Goal: Participate in discussion: Engage in conversation with other users on a specific topic

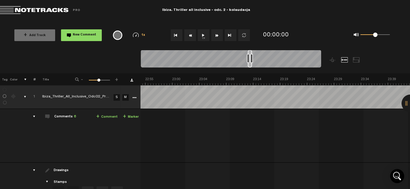
scroll to position [0, 7646]
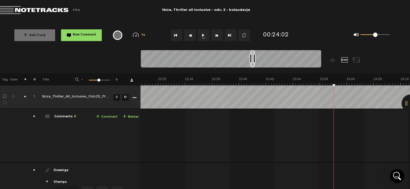
click at [202, 36] on button "1x" at bounding box center [204, 35] width 12 height 12
click at [202, 35] on button "1x" at bounding box center [204, 35] width 12 height 12
click at [104, 120] on link "+ Comment" at bounding box center [106, 117] width 21 height 7
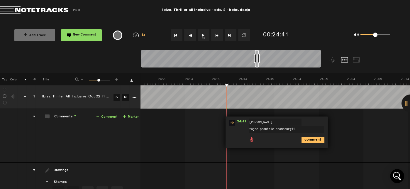
type textarea "fajne podbicie dramaturgii"
click at [312, 141] on icon "comment" at bounding box center [313, 140] width 23 height 6
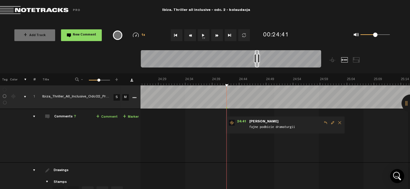
click at [204, 34] on button "1x" at bounding box center [204, 35] width 12 height 12
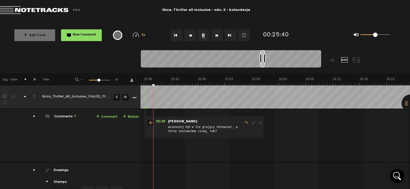
scroll to position [0, 8347]
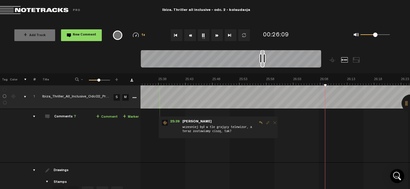
click at [204, 35] on button "1x" at bounding box center [204, 35] width 12 height 12
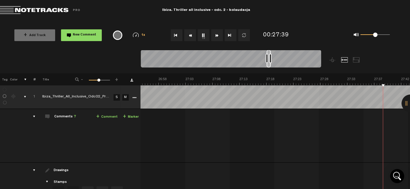
scroll to position [0, 8887]
click at [204, 35] on button "1x" at bounding box center [204, 35] width 12 height 12
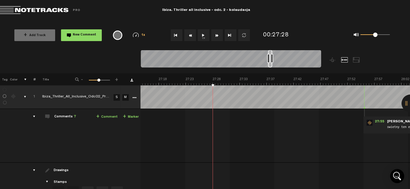
click at [96, 116] on link "+ Comment" at bounding box center [106, 117] width 21 height 7
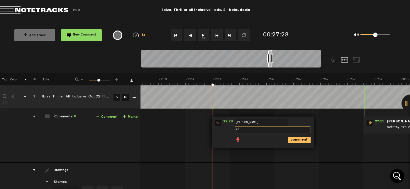
type textarea "z"
type textarea "a"
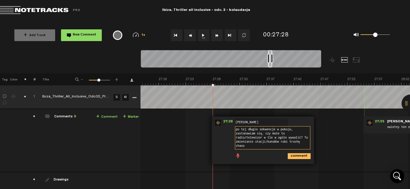
scroll to position [0, 0]
click at [300, 137] on textarea "po tej długie sekwencje w pokoju, zastanawiam się, czy może to radio/telewizor …" at bounding box center [272, 137] width 75 height 23
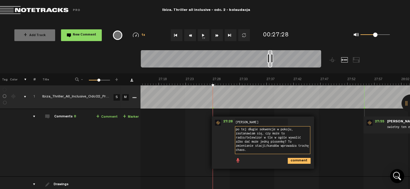
click at [252, 148] on textarea "po tej długie sekwencje w pokoju, zastanawiam się, czy może to radio/telewizor …" at bounding box center [272, 140] width 75 height 28
click at [253, 129] on textarea "po tej długie sekwencje w pokoju, zastanawiam się, czy może to radio/telewizor …" at bounding box center [272, 140] width 75 height 28
click at [275, 129] on textarea "po tej długiej sekwencje w pokoju, zastanawiam się, czy może to radio/telewizor…" at bounding box center [272, 140] width 75 height 28
click at [265, 139] on textarea "po tej długiej sekwencji w pokoju, zastanawiam się, czy może to radio/telewizor…" at bounding box center [272, 140] width 75 height 28
click at [242, 150] on textarea "po tej długiej sekwencji w pokoju, zastanawiam się, czy może to radio/telewizor…" at bounding box center [272, 140] width 75 height 28
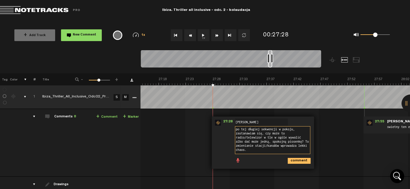
type textarea "po tej długiej sekwencji w pokoju, zastanawiam się, czy może to radio/telewizor…"
click at [289, 161] on icon "comment" at bounding box center [299, 161] width 23 height 6
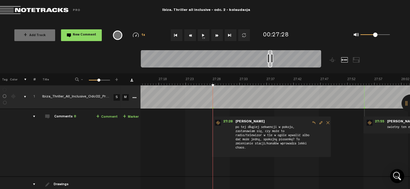
click at [205, 36] on button "1x" at bounding box center [204, 35] width 12 height 12
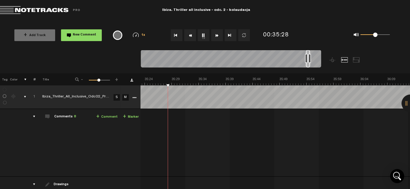
scroll to position [0, 11545]
click at [203, 36] on button "1x" at bounding box center [204, 35] width 12 height 12
click at [99, 118] on link "+ Comment" at bounding box center [106, 117] width 21 height 7
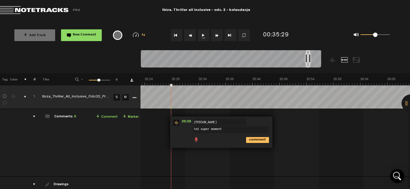
drag, startPoint x: 221, startPoint y: 129, endPoint x: 189, endPoint y: 126, distance: 32.1
click at [194, 126] on textarea "też super moment" at bounding box center [231, 129] width 75 height 7
type textarea "też super zbudowane napięcie"
click at [247, 142] on icon "comment" at bounding box center [257, 140] width 23 height 6
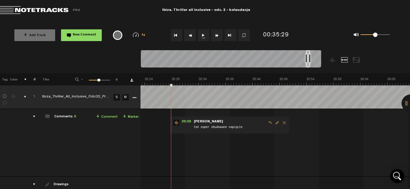
click at [206, 38] on button "1x" at bounding box center [204, 35] width 12 height 12
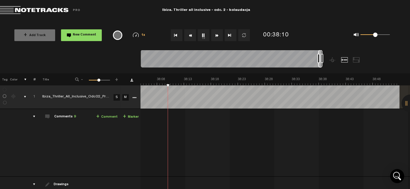
scroll to position [0, 12424]
click at [204, 35] on button "1x" at bounding box center [204, 35] width 12 height 12
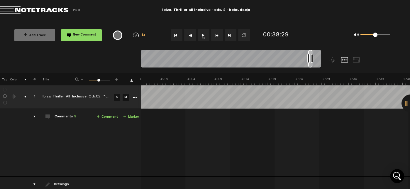
scroll to position [0, 11684]
drag, startPoint x: 312, startPoint y: 57, endPoint x: 310, endPoint y: 48, distance: 8.7
click at [310, 21] on div "Loading... 100% + Add Track New Comment 1x 0.25x 0.5x 0.75x 1x 1.25x 1.5x 1.75x…" at bounding box center [205, 21] width 410 height 0
click at [204, 36] on button "1x" at bounding box center [204, 35] width 12 height 12
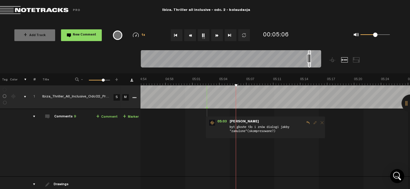
scroll to position [0, 2493]
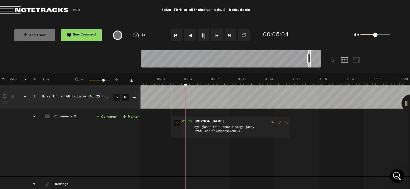
click at [209, 129] on span "byt głośne tło i znów dialogi jakby "zamulone"(skompresowane?)" at bounding box center [231, 129] width 75 height 11
click at [277, 122] on span "Edit comment" at bounding box center [280, 123] width 7 height 4
click at [247, 132] on span "byt głośne tło i znów dialogi jakby "zamulone"(skompresowane?)" at bounding box center [231, 129] width 75 height 11
click at [194, 122] on span "[PERSON_NAME]" at bounding box center [209, 122] width 31 height 4
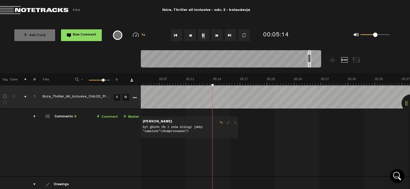
scroll to position [0, 5]
click at [203, 36] on button "1x" at bounding box center [204, 35] width 12 height 12
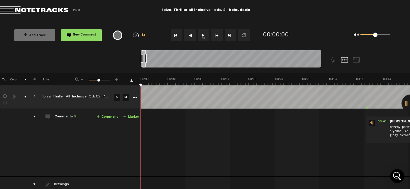
click at [206, 36] on button "1x" at bounding box center [204, 35] width 12 height 12
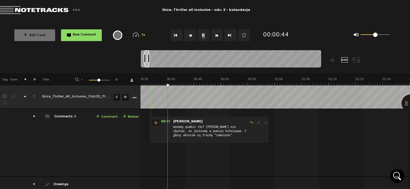
scroll to position [0, 217]
click at [201, 36] on button "1x" at bounding box center [204, 35] width 12 height 12
click at [255, 122] on span "Edit comment" at bounding box center [258, 123] width 7 height 4
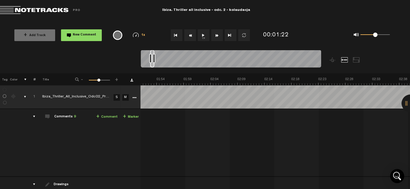
scroll to position [0, 640]
click at [203, 34] on button "1x" at bounding box center [204, 35] width 12 height 12
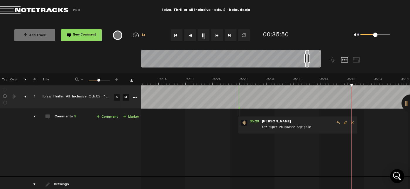
scroll to position [0, 11550]
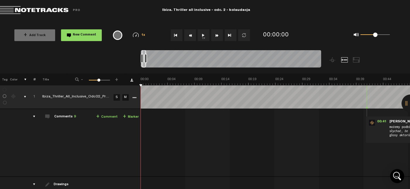
scroll to position [0, 176]
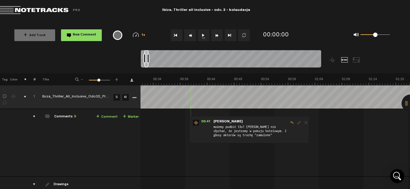
click at [296, 123] on span "Edit comment" at bounding box center [299, 123] width 7 height 4
click at [296, 122] on span "Edit comment" at bounding box center [299, 123] width 7 height 4
click at [303, 123] on span "Delete comment" at bounding box center [306, 123] width 7 height 4
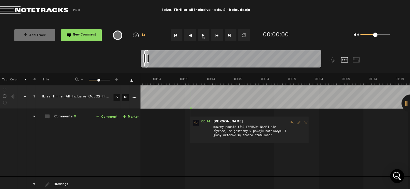
click at [296, 121] on span "Edit comment" at bounding box center [299, 123] width 7 height 4
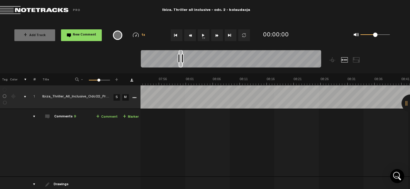
scroll to position [0, 2607]
click at [204, 36] on button "1x" at bounding box center [204, 35] width 12 height 12
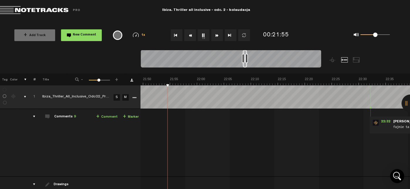
scroll to position [0, 7122]
